Goal: Information Seeking & Learning: Learn about a topic

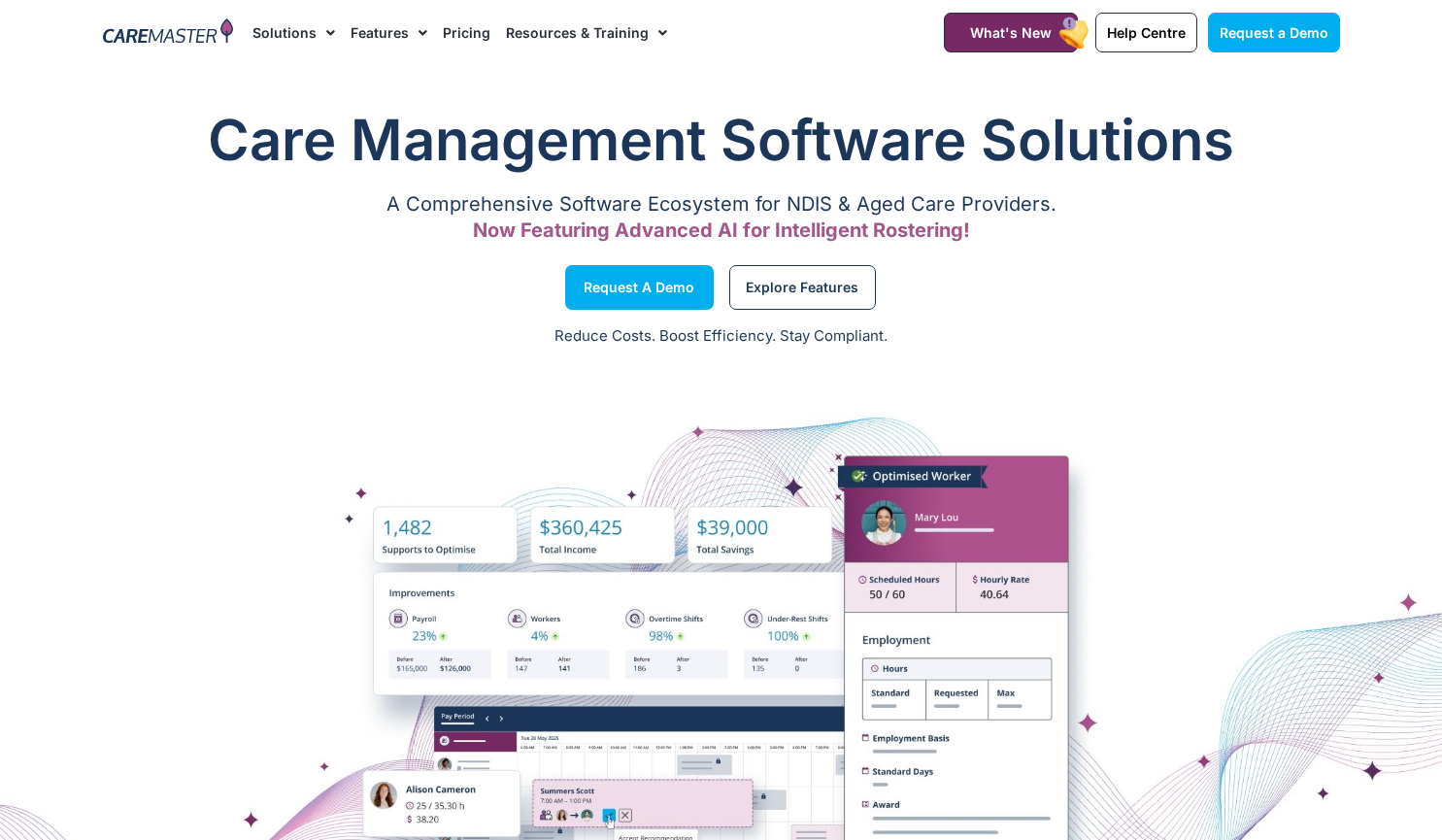
click at [462, 38] on link "Pricing" at bounding box center [467, 32] width 48 height 65
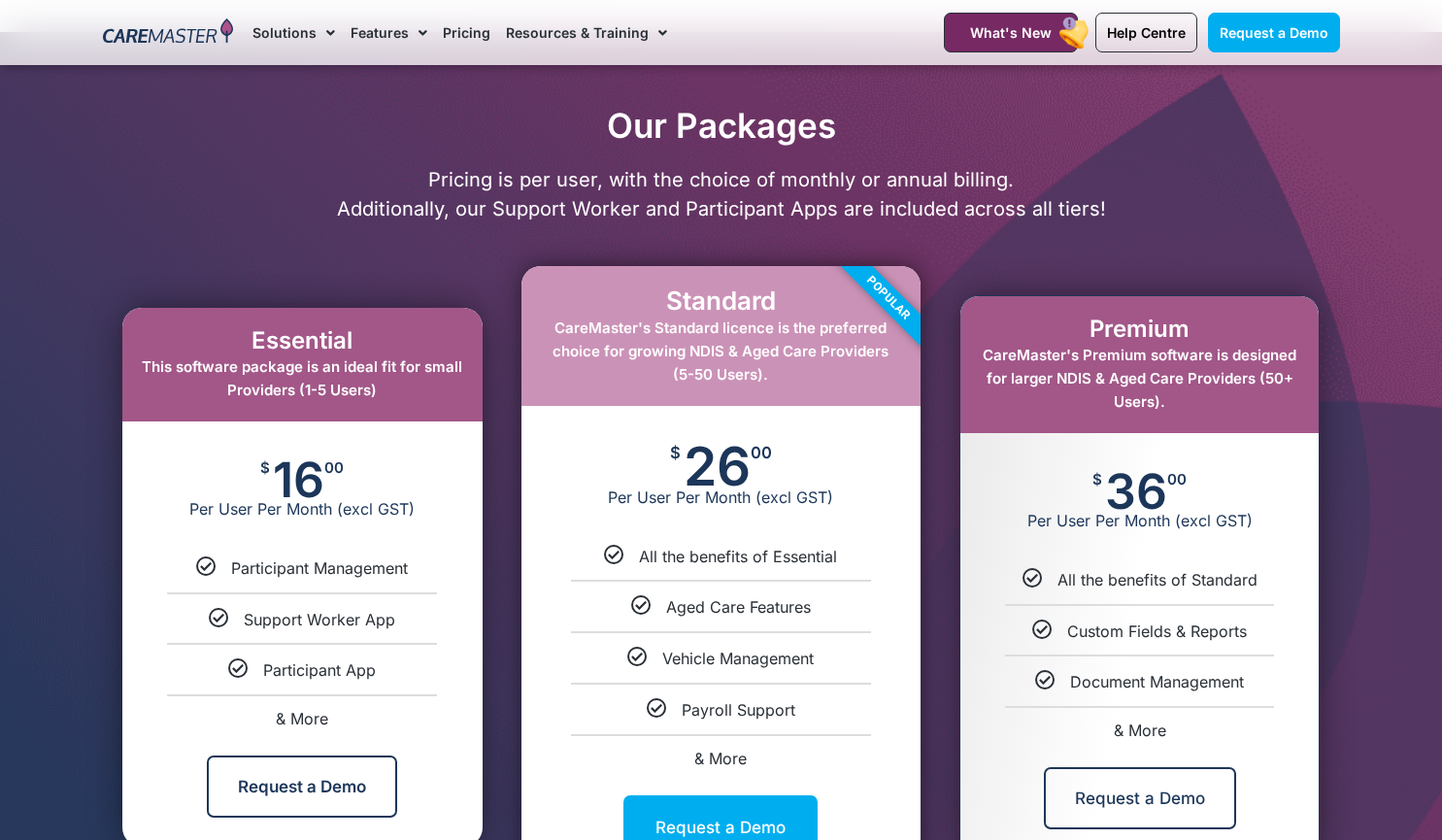
scroll to position [880, 0]
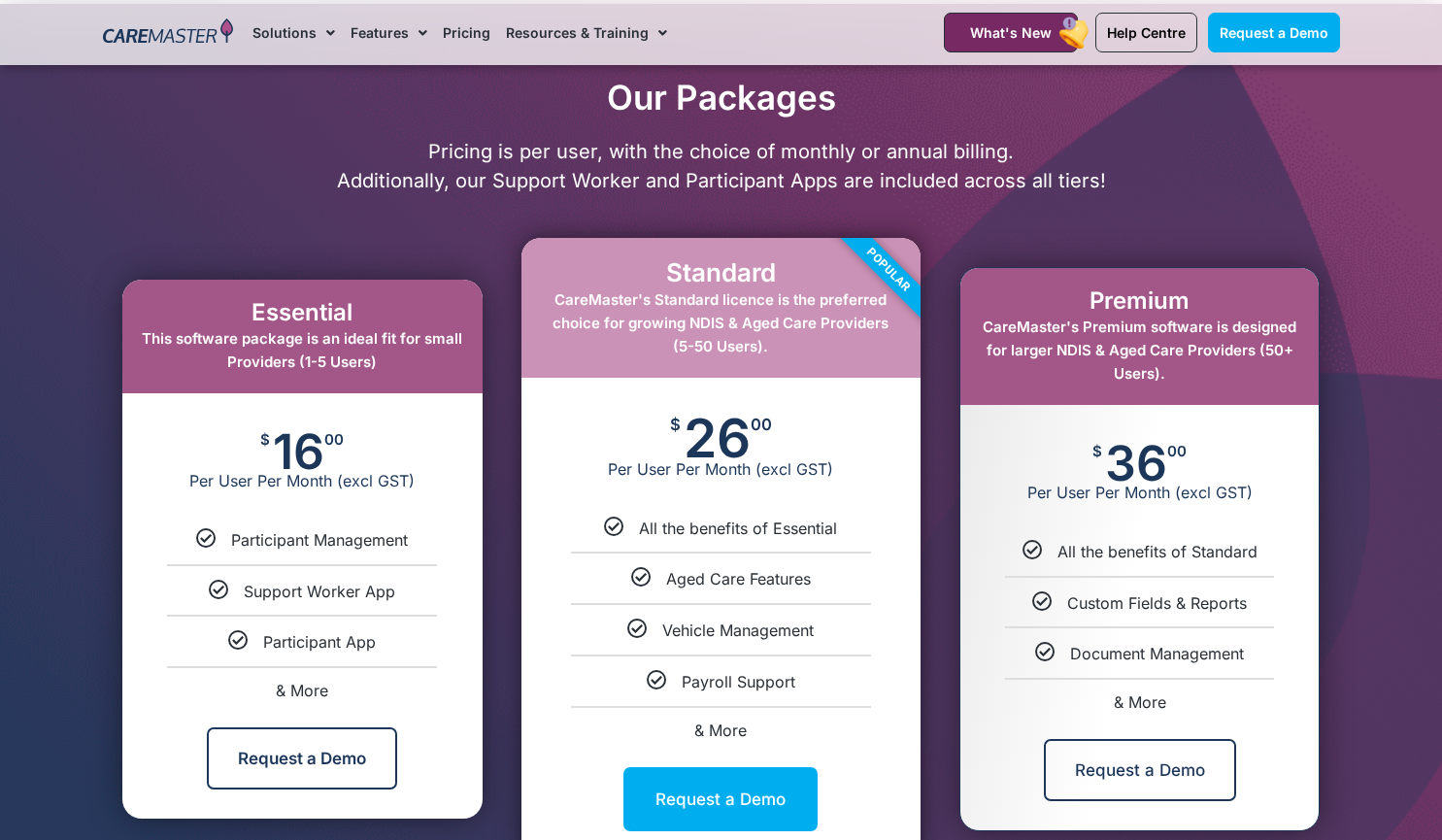
click at [717, 728] on span "& More" at bounding box center [721, 730] width 53 height 20
click at [729, 423] on span "26" at bounding box center [718, 438] width 67 height 43
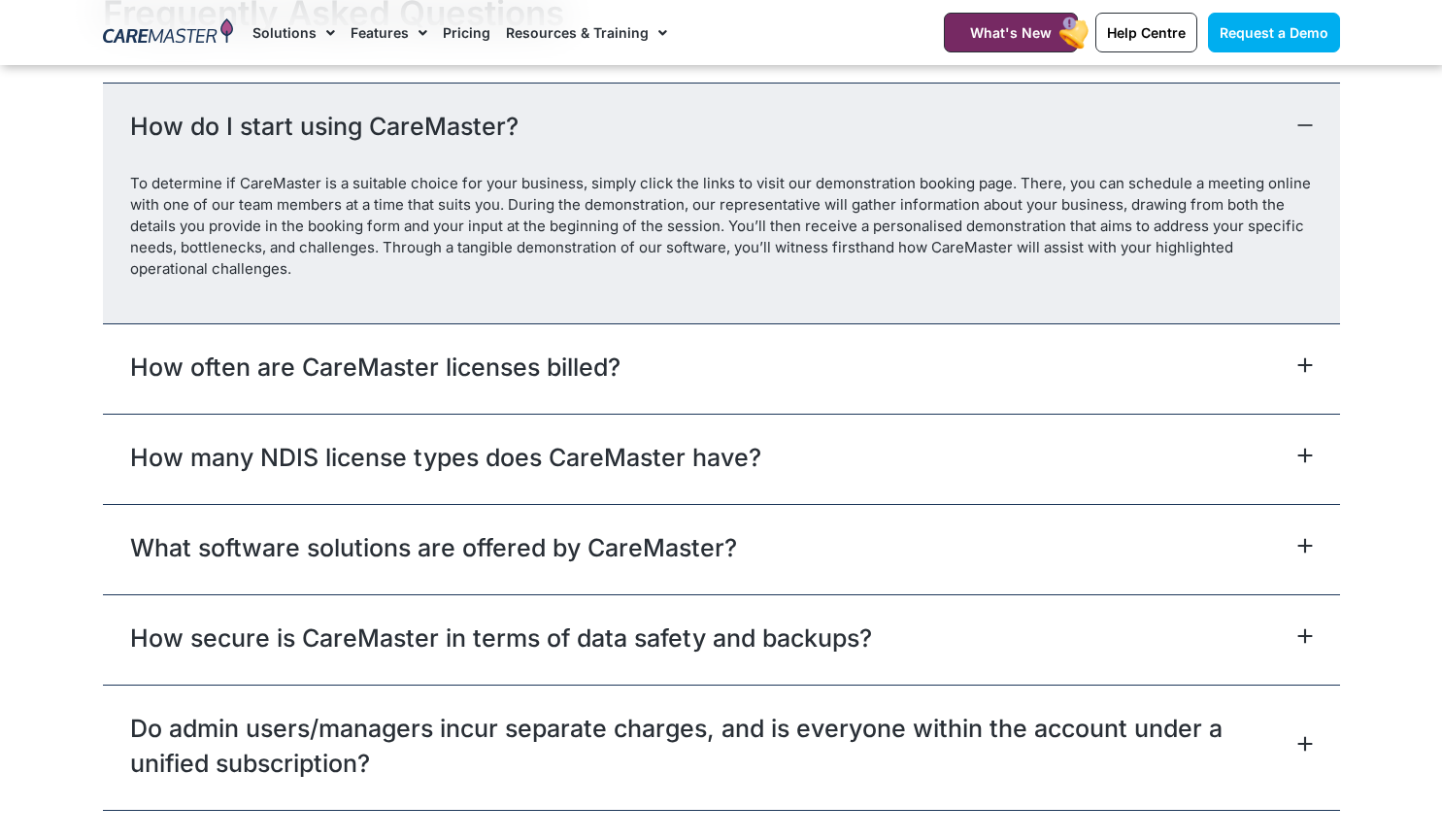
scroll to position [8590, 0]
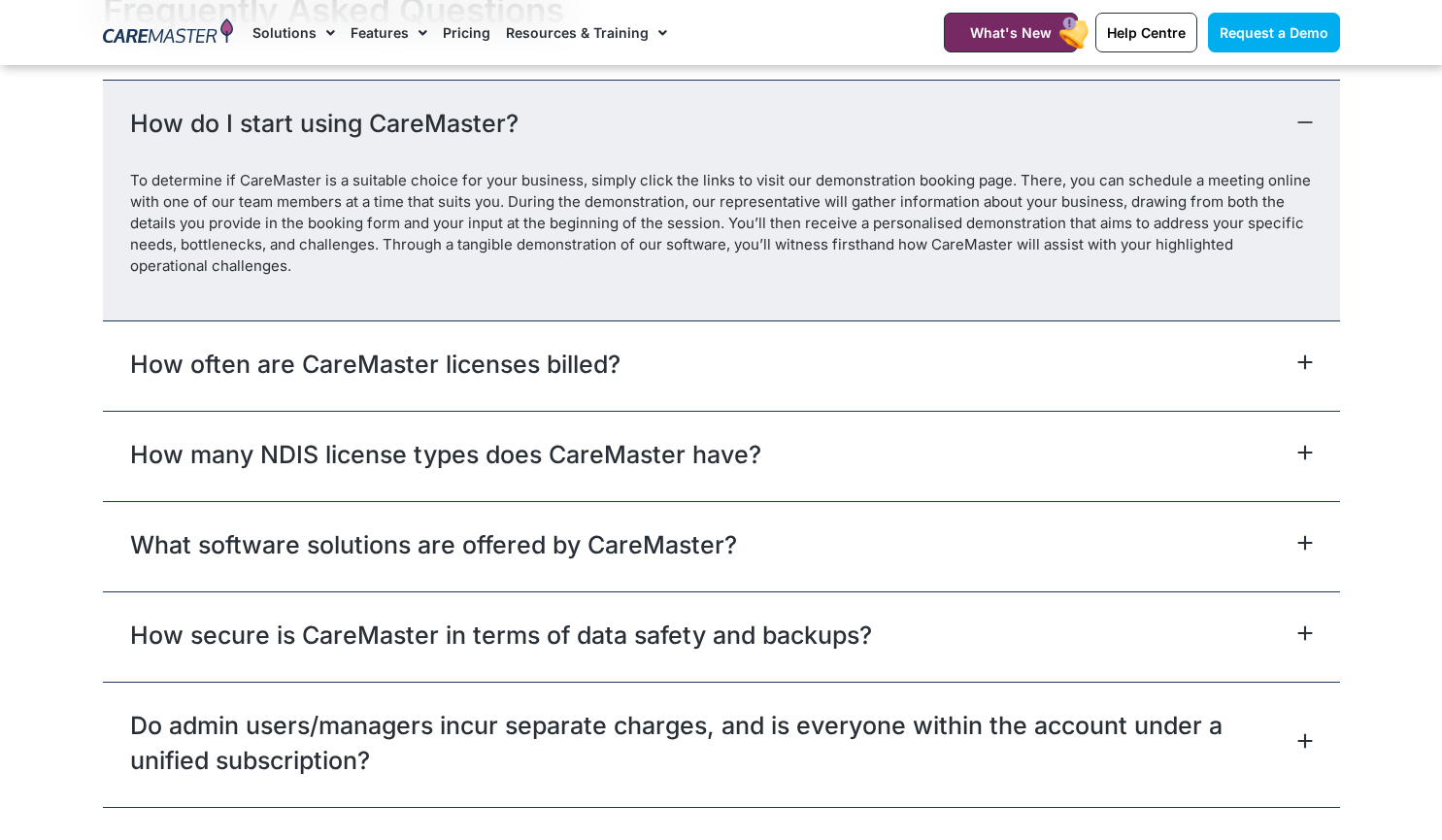
click at [759, 451] on div "How many NDIS license types does CareMaster have?" at bounding box center [721, 456] width 1237 height 90
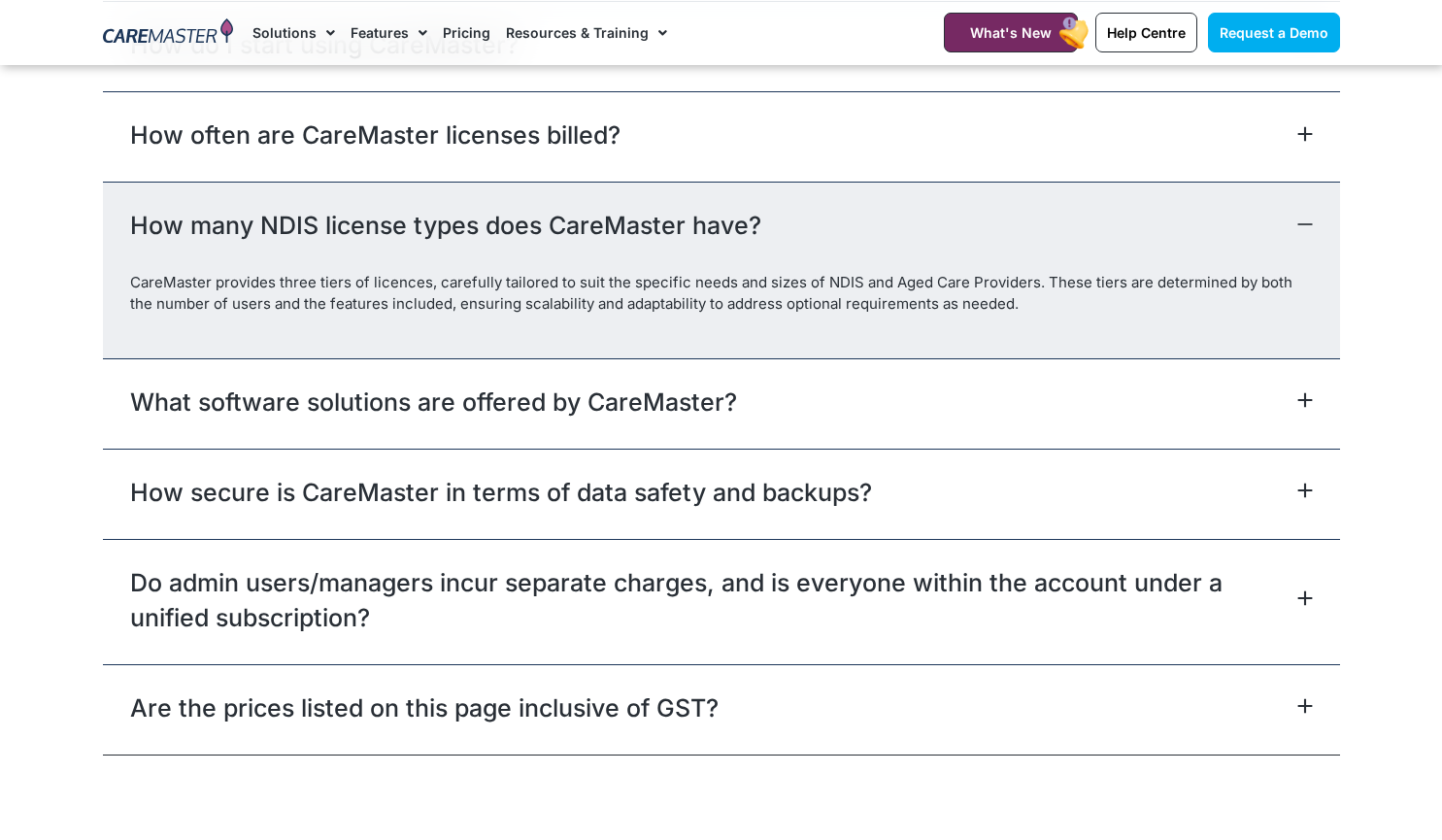
scroll to position [8682, 0]
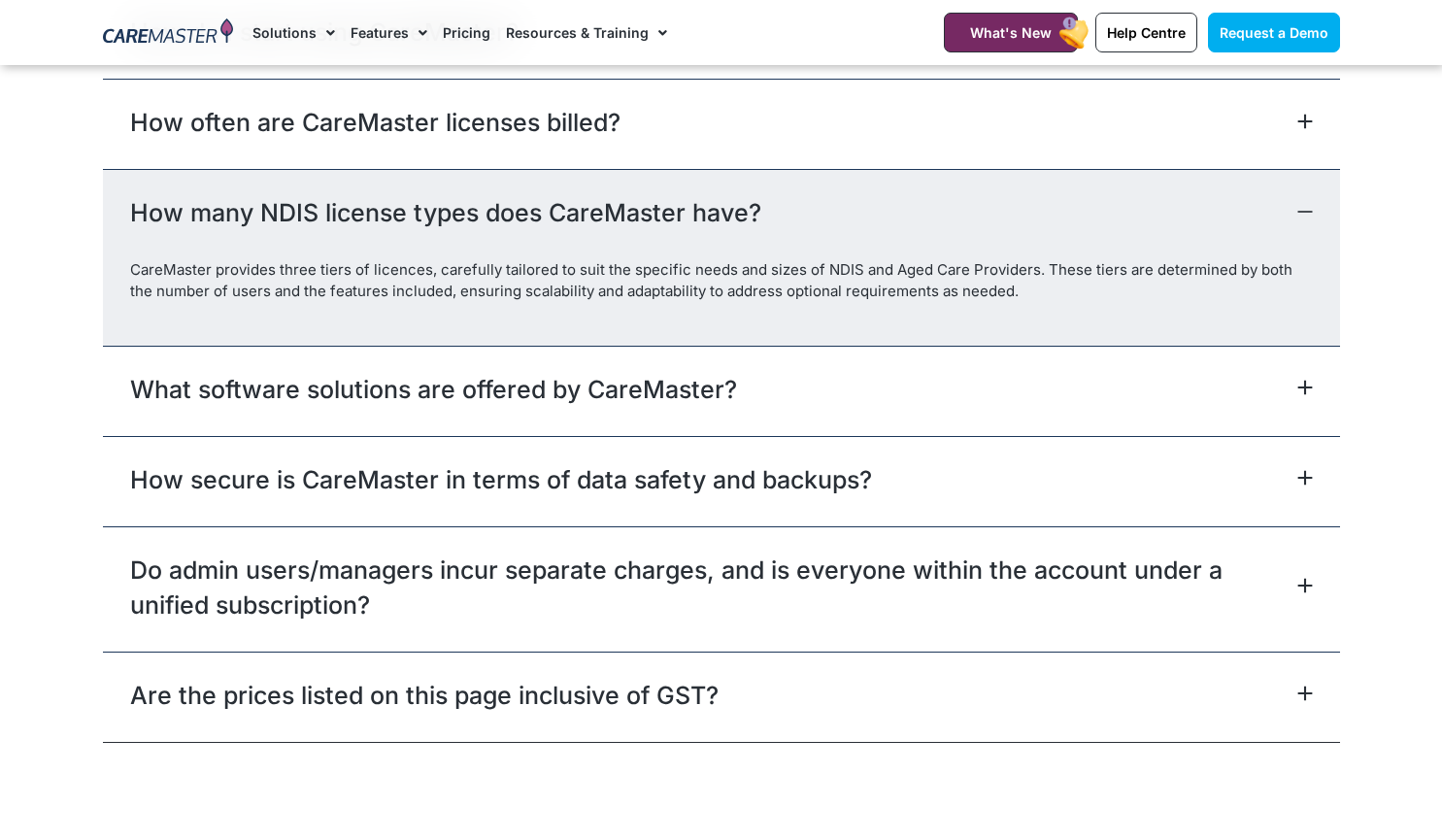
click at [799, 377] on div "What software solutions are offered by CareMaster?" at bounding box center [721, 391] width 1237 height 90
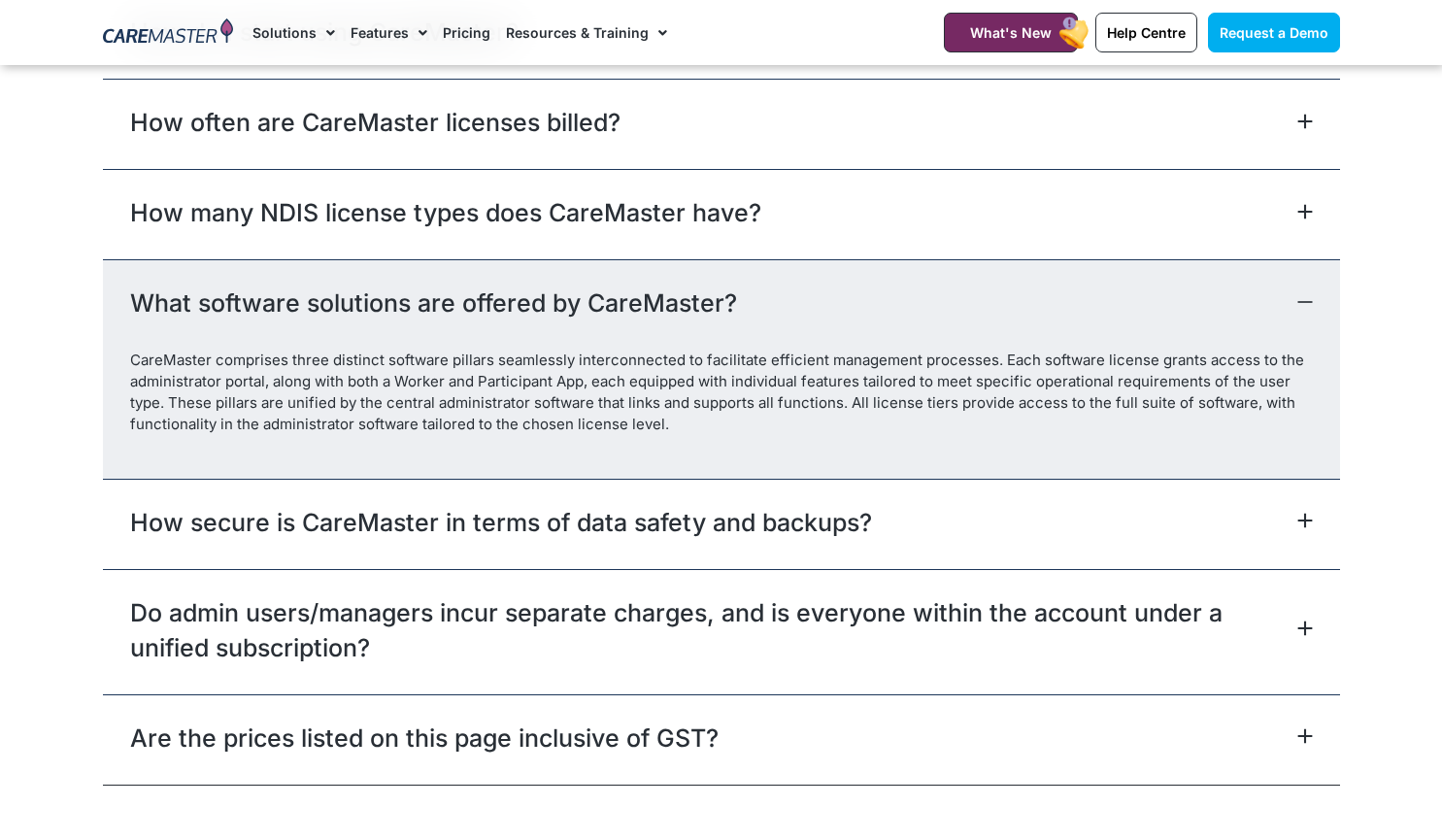
click at [839, 288] on div "What software solutions are offered by CareMaster?" at bounding box center [721, 305] width 1237 height 90
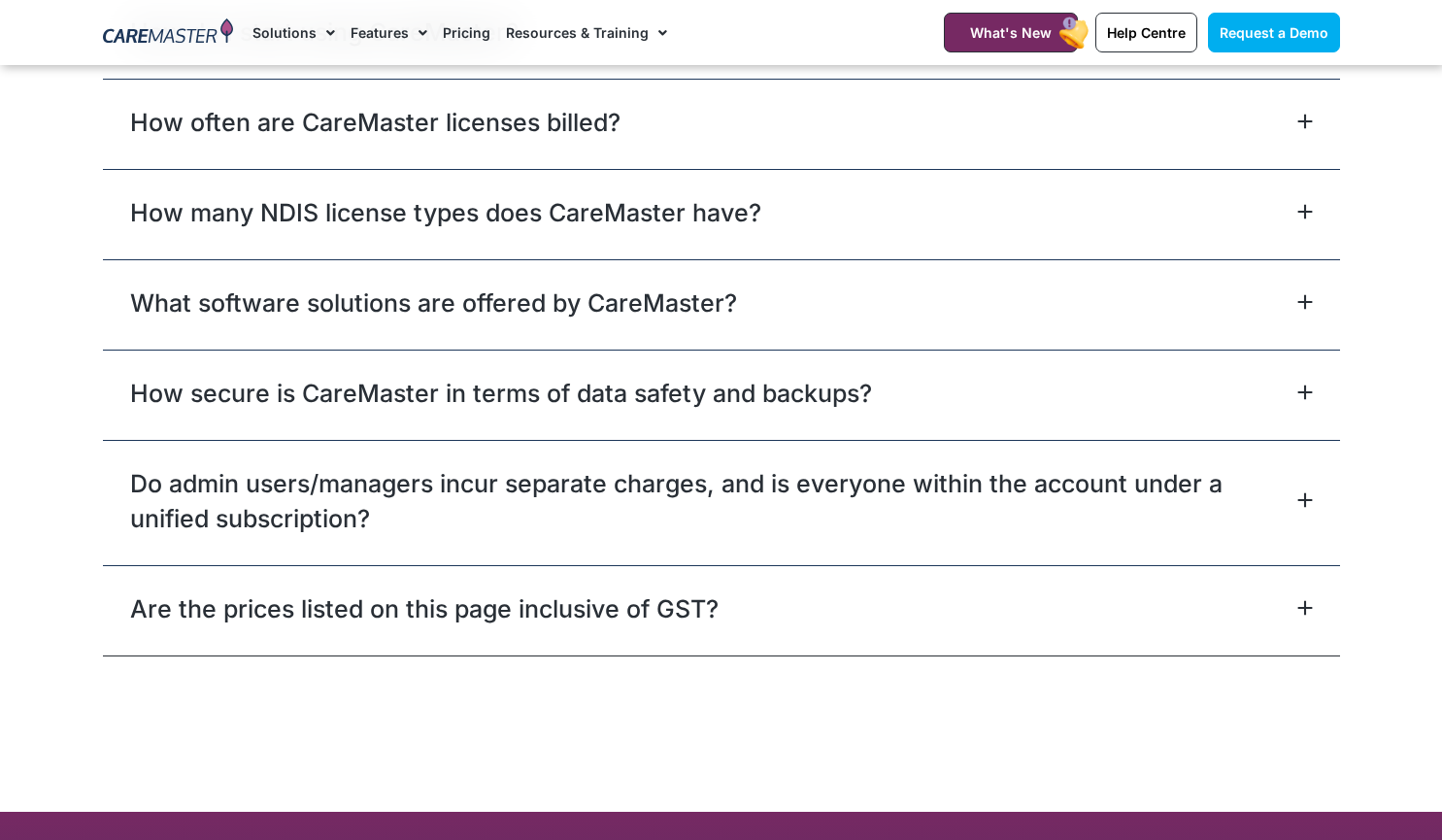
click at [757, 477] on link "Do admin users/managers incur separate charges, and is everyone within the acco…" at bounding box center [712, 501] width 1163 height 70
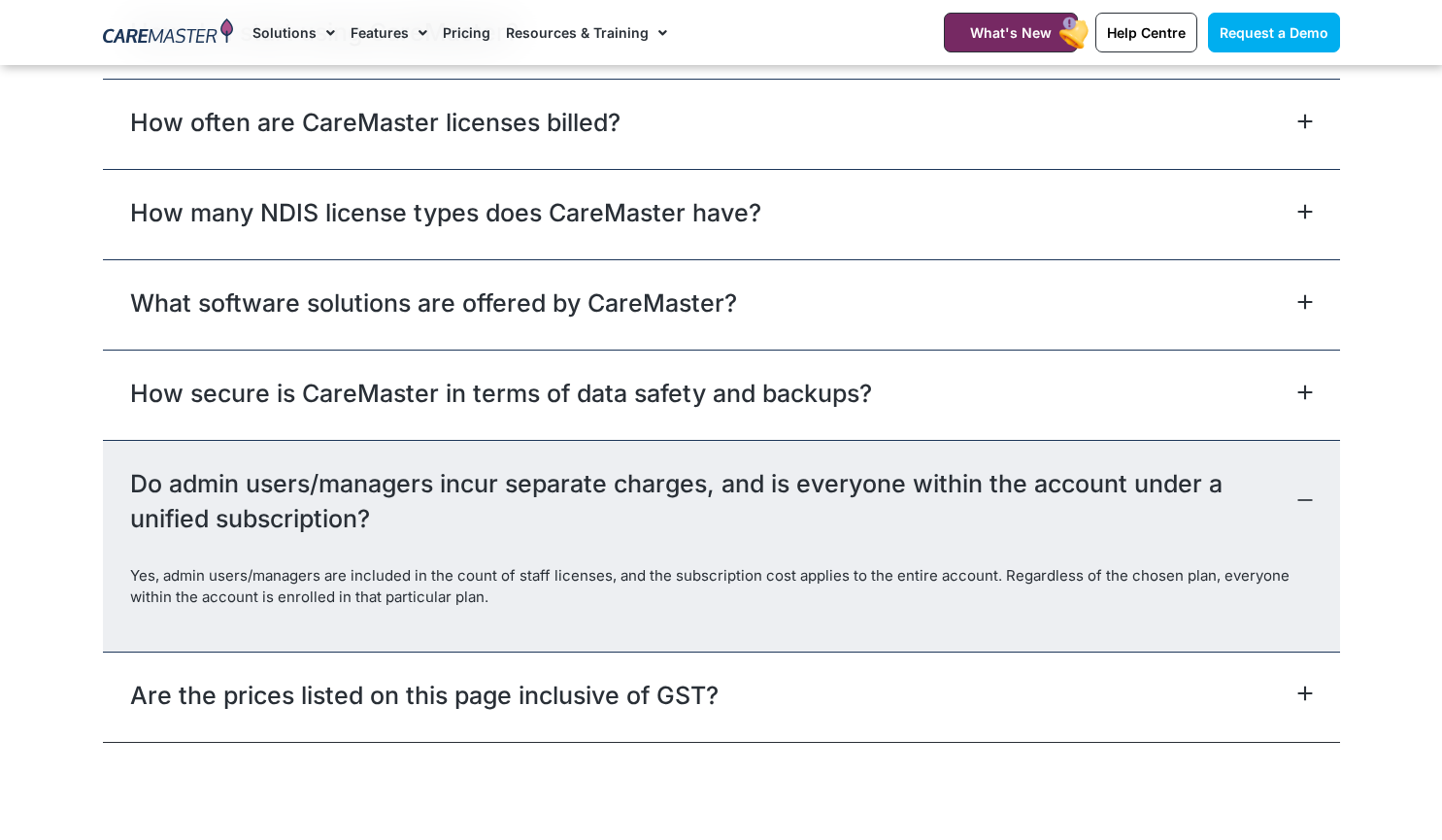
click at [638, 688] on link "Are the prices listed on this page inclusive of GST?" at bounding box center [424, 696] width 588 height 35
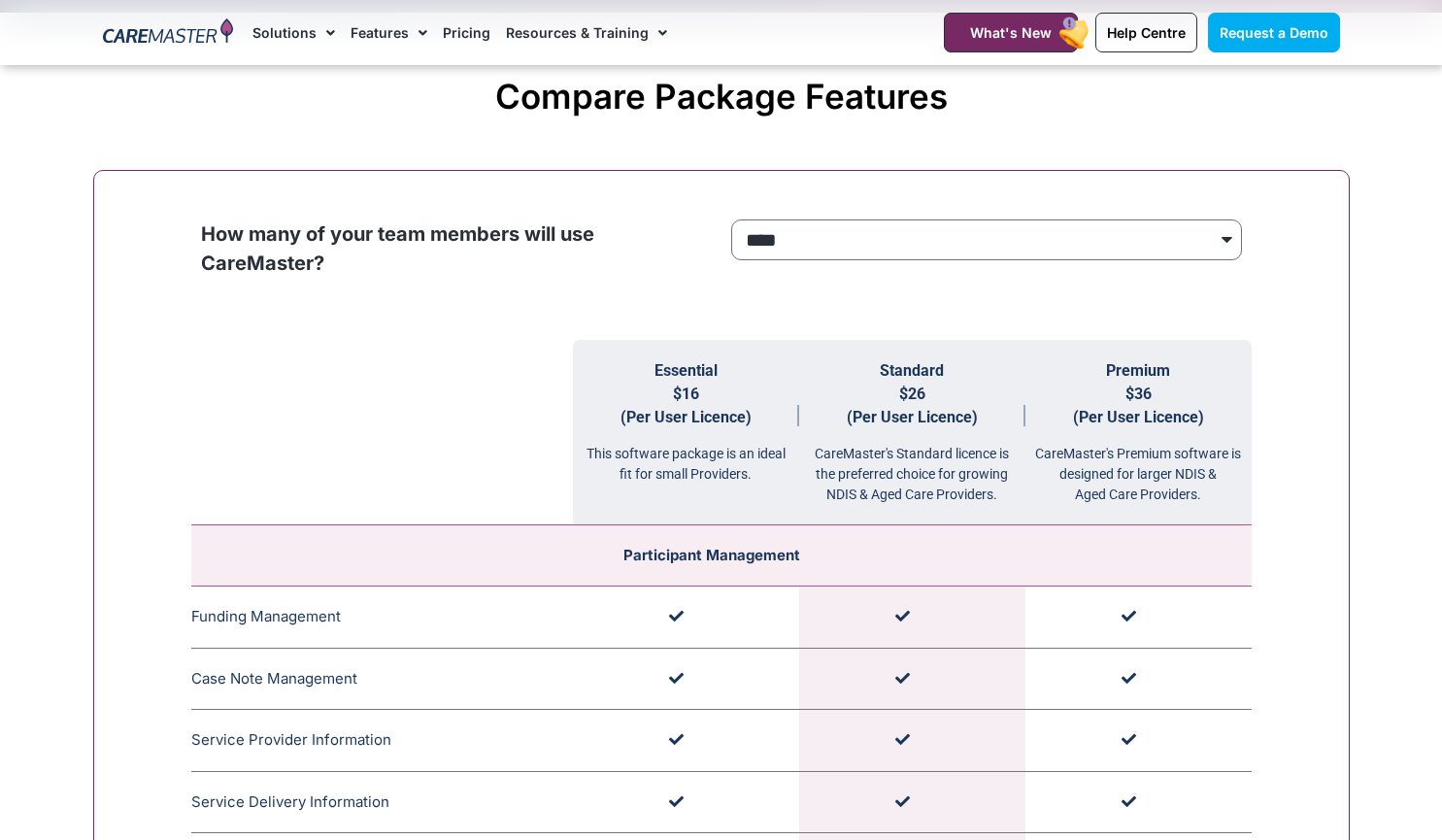
scroll to position [1812, 0]
click at [881, 228] on select "**********" at bounding box center [986, 238] width 511 height 41
select select "***"
click at [731, 218] on select "**********" at bounding box center [986, 238] width 511 height 41
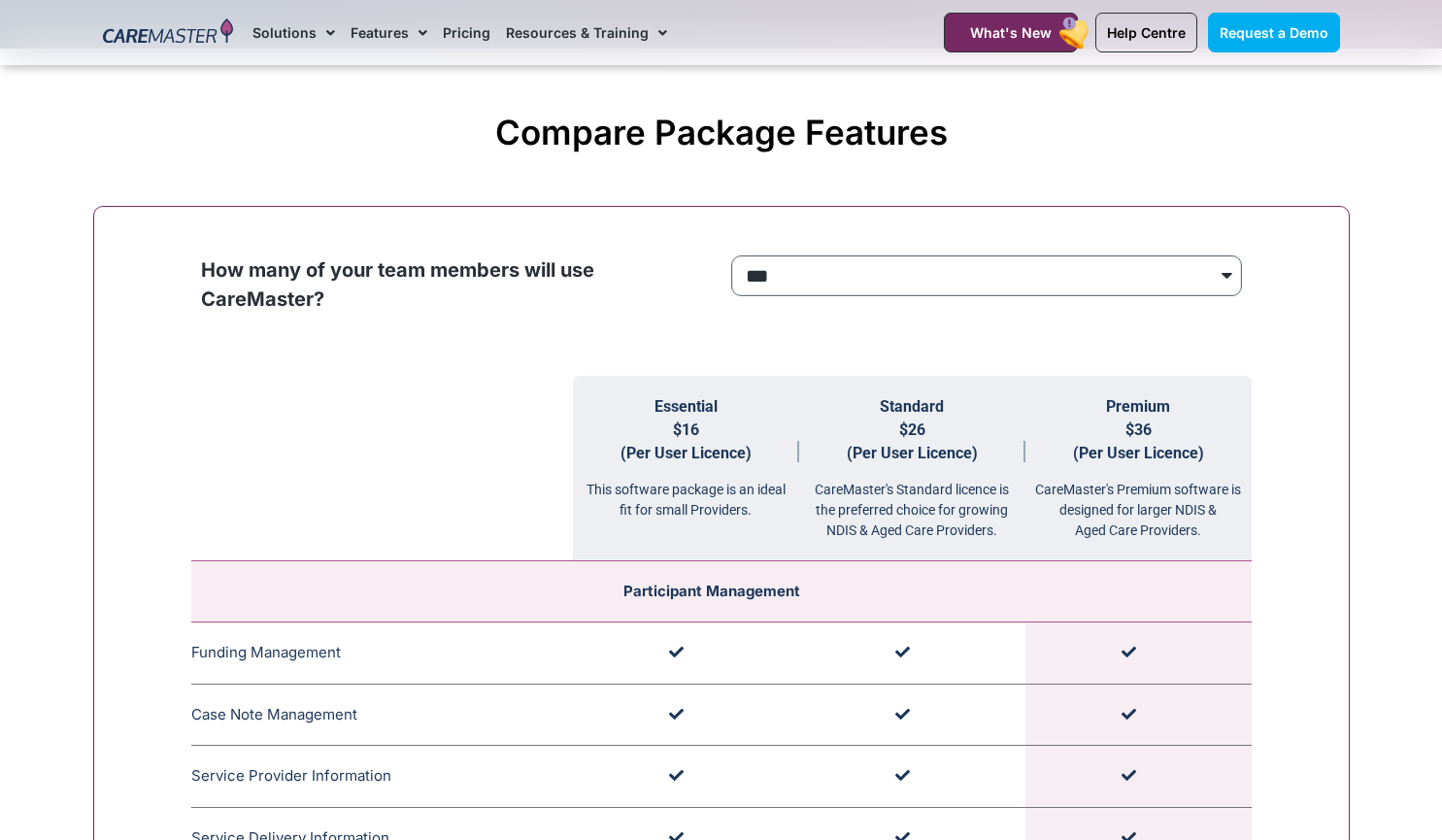
scroll to position [1773, 0]
